Goal: Transaction & Acquisition: Purchase product/service

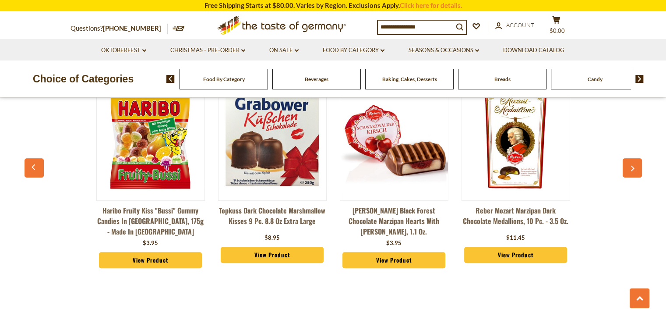
scroll to position [715, 0]
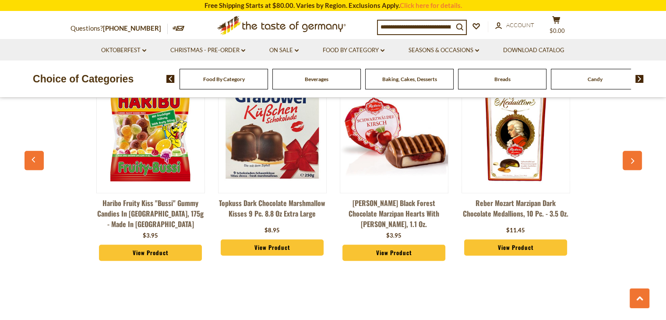
click at [286, 248] on link "View Product" at bounding box center [272, 247] width 103 height 17
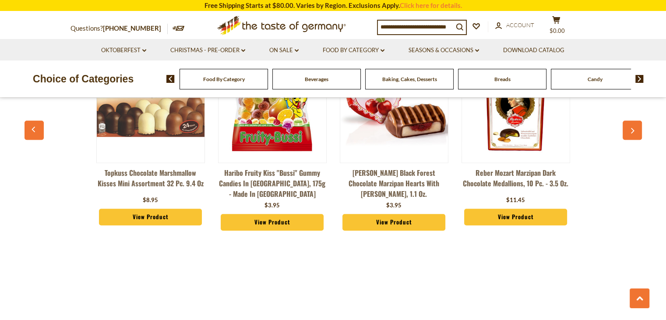
scroll to position [672, 0]
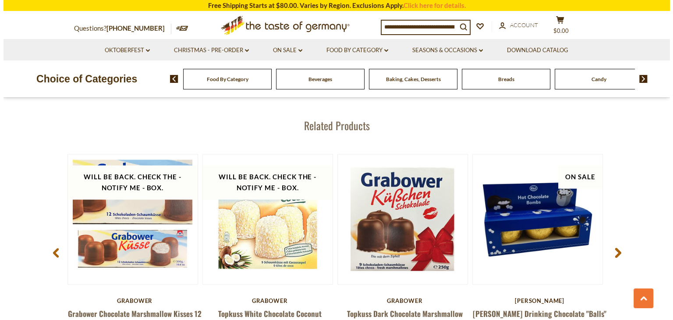
scroll to position [1227, 0]
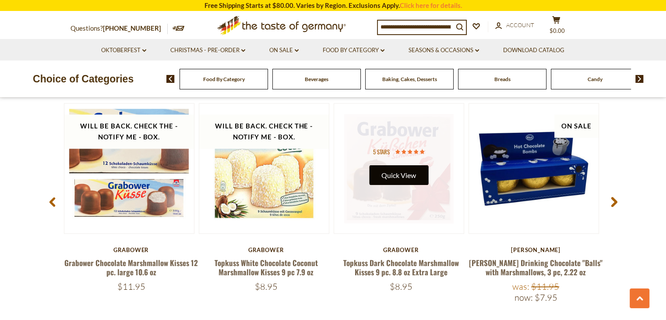
click at [409, 183] on button "Quick View" at bounding box center [398, 175] width 59 height 20
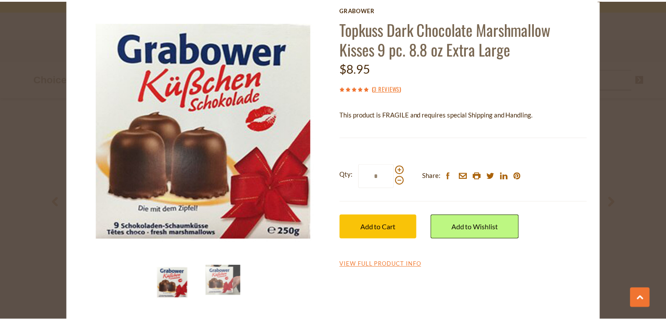
scroll to position [42, 0]
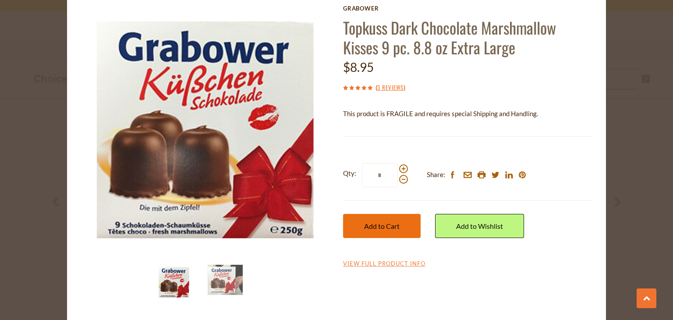
click at [377, 223] on span "Add to Cart" at bounding box center [381, 226] width 35 height 8
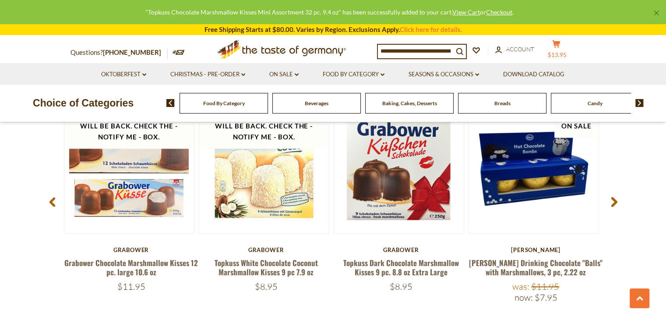
click at [564, 48] on button "cart $13.95" at bounding box center [557, 51] width 26 height 22
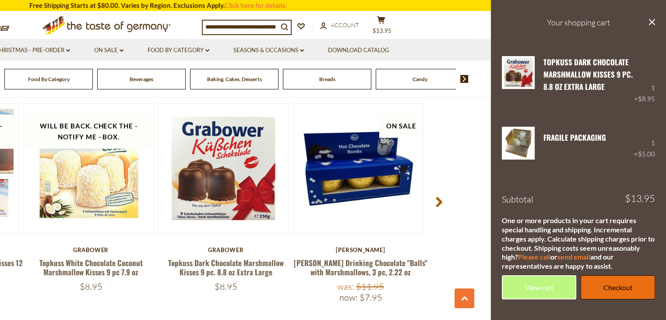
click at [620, 286] on link "Checkout" at bounding box center [618, 287] width 74 height 24
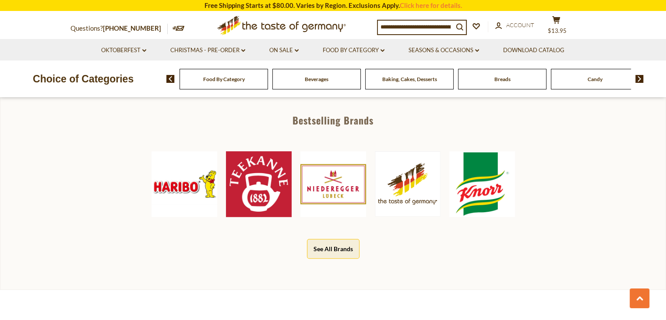
scroll to position [424, 0]
